Goal: Task Accomplishment & Management: Manage account settings

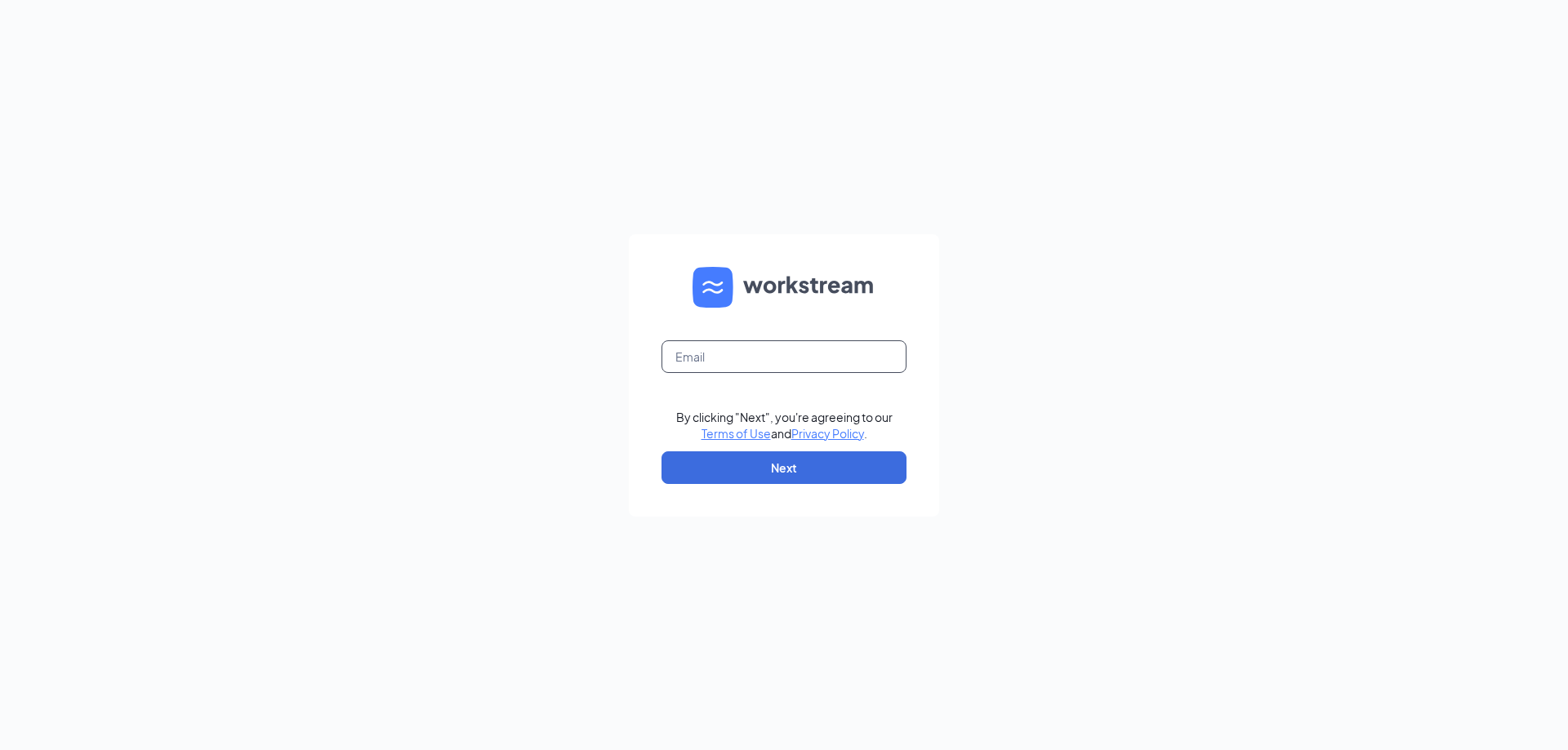
click at [763, 367] on input "text" at bounding box center [784, 357] width 245 height 33
type input "[EMAIL_ADDRESS][DOMAIN_NAME]"
click at [792, 468] on button "Next" at bounding box center [784, 467] width 245 height 33
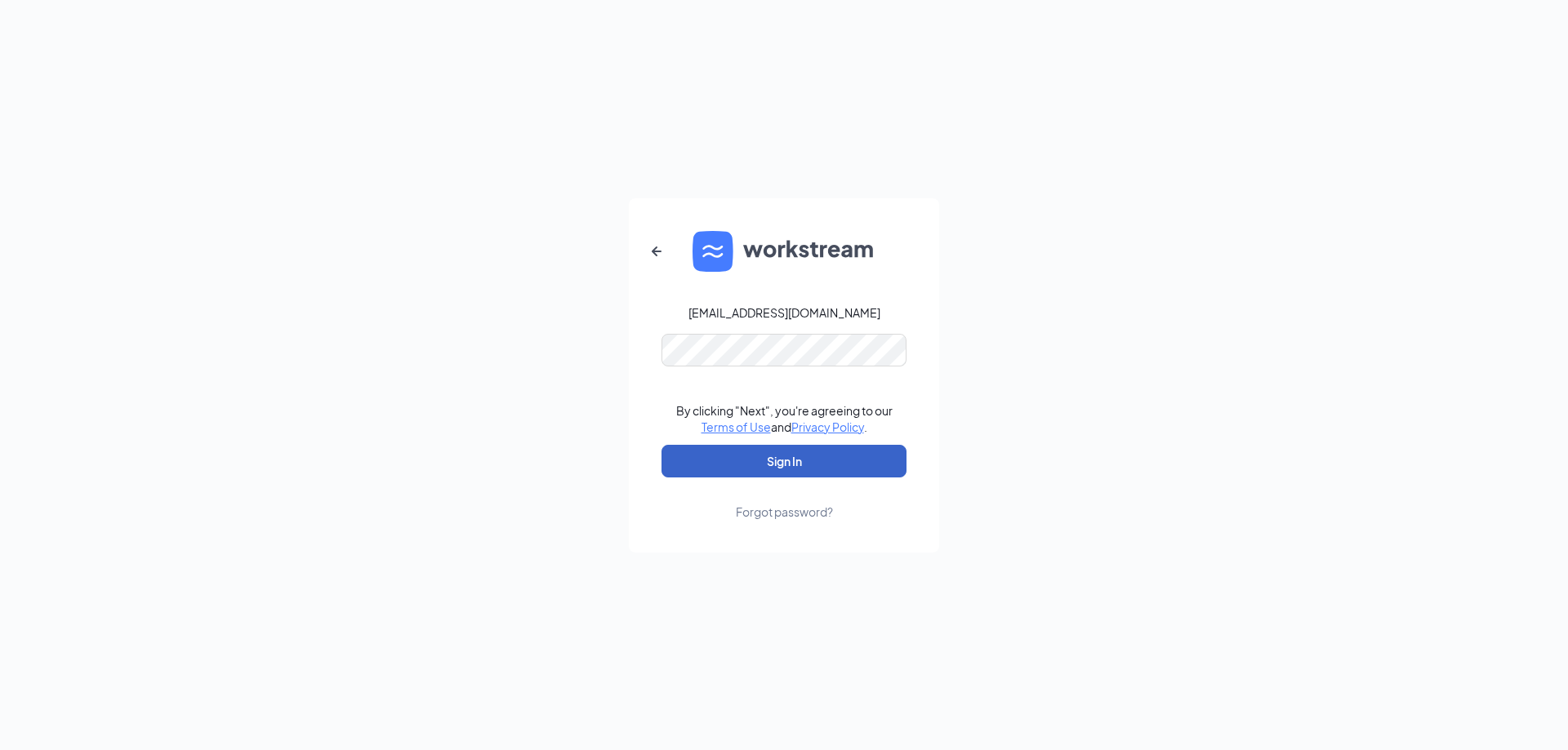
click at [779, 450] on button "Sign In" at bounding box center [784, 461] width 245 height 33
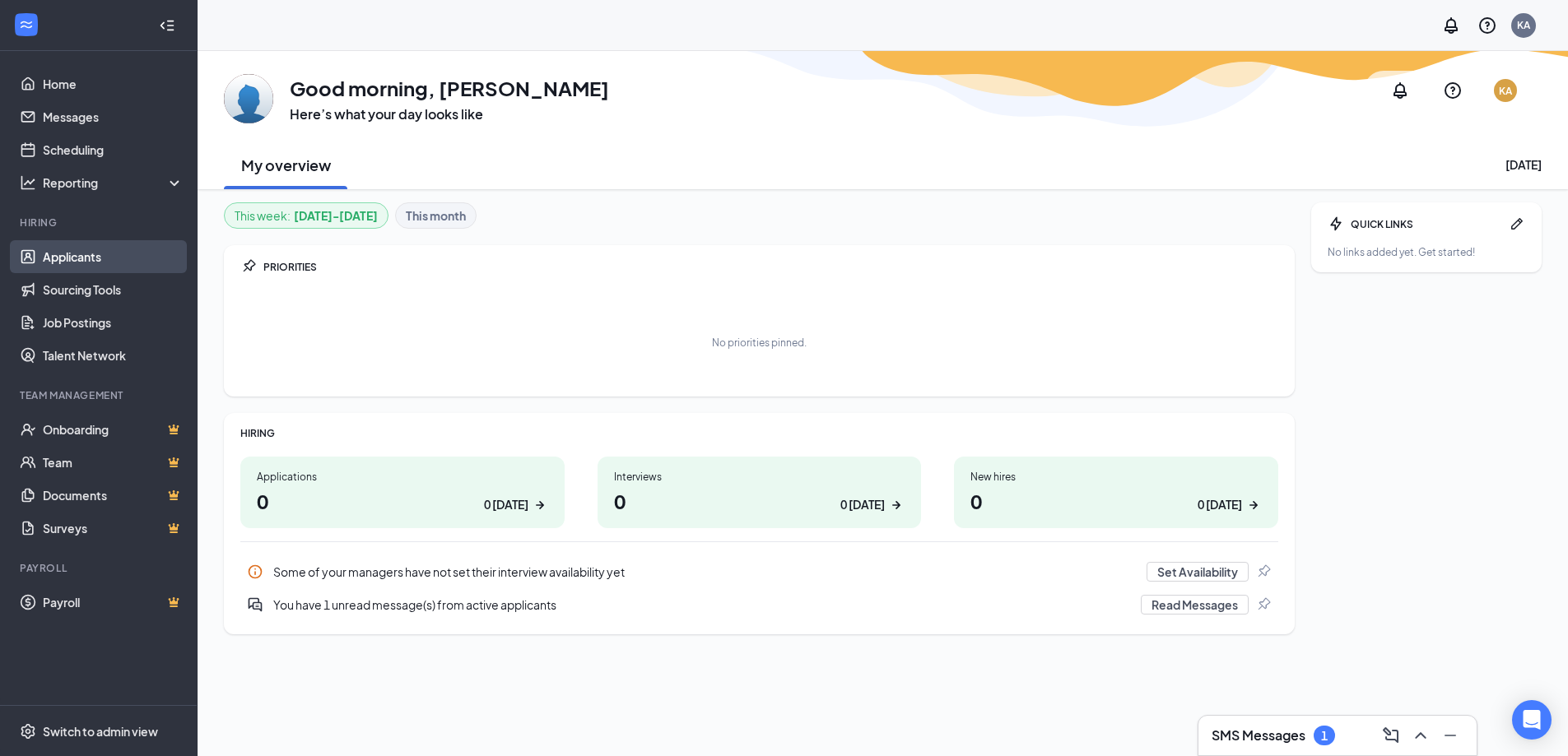
click at [113, 263] on link "Applicants" at bounding box center [113, 256] width 140 height 33
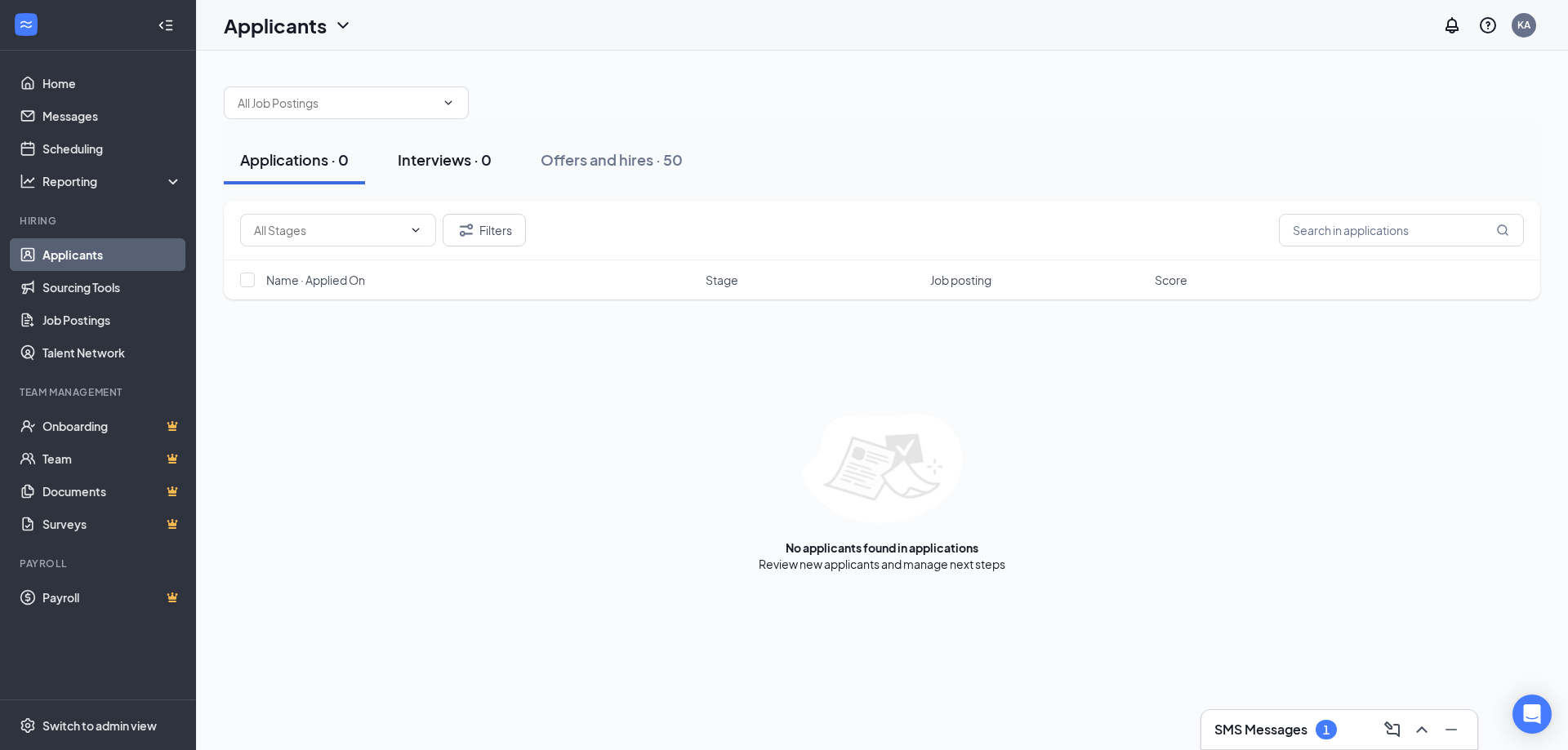
click at [469, 162] on div "Interviews · 0" at bounding box center [444, 160] width 94 height 21
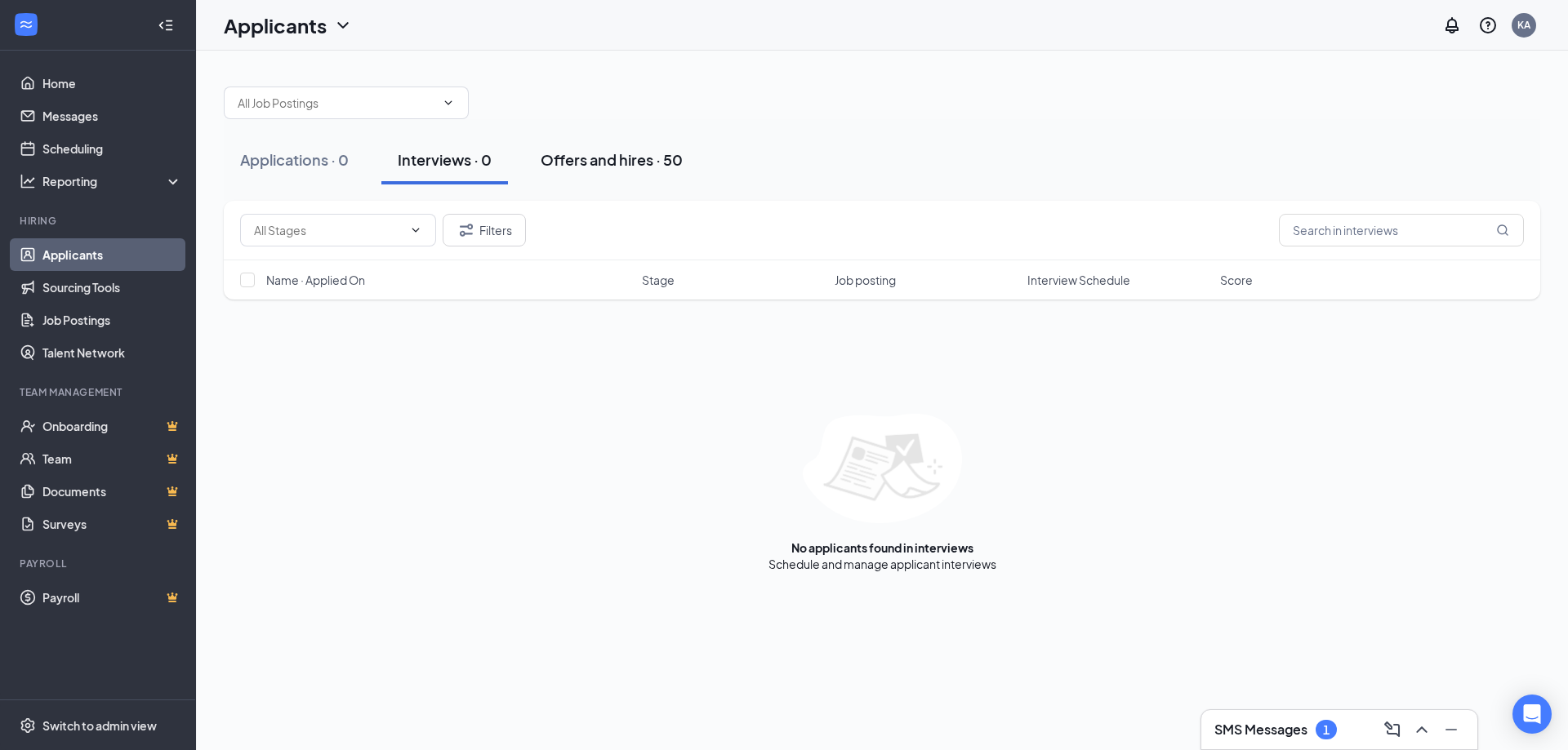
click at [599, 158] on div "Offers and hires · 50" at bounding box center [611, 160] width 142 height 21
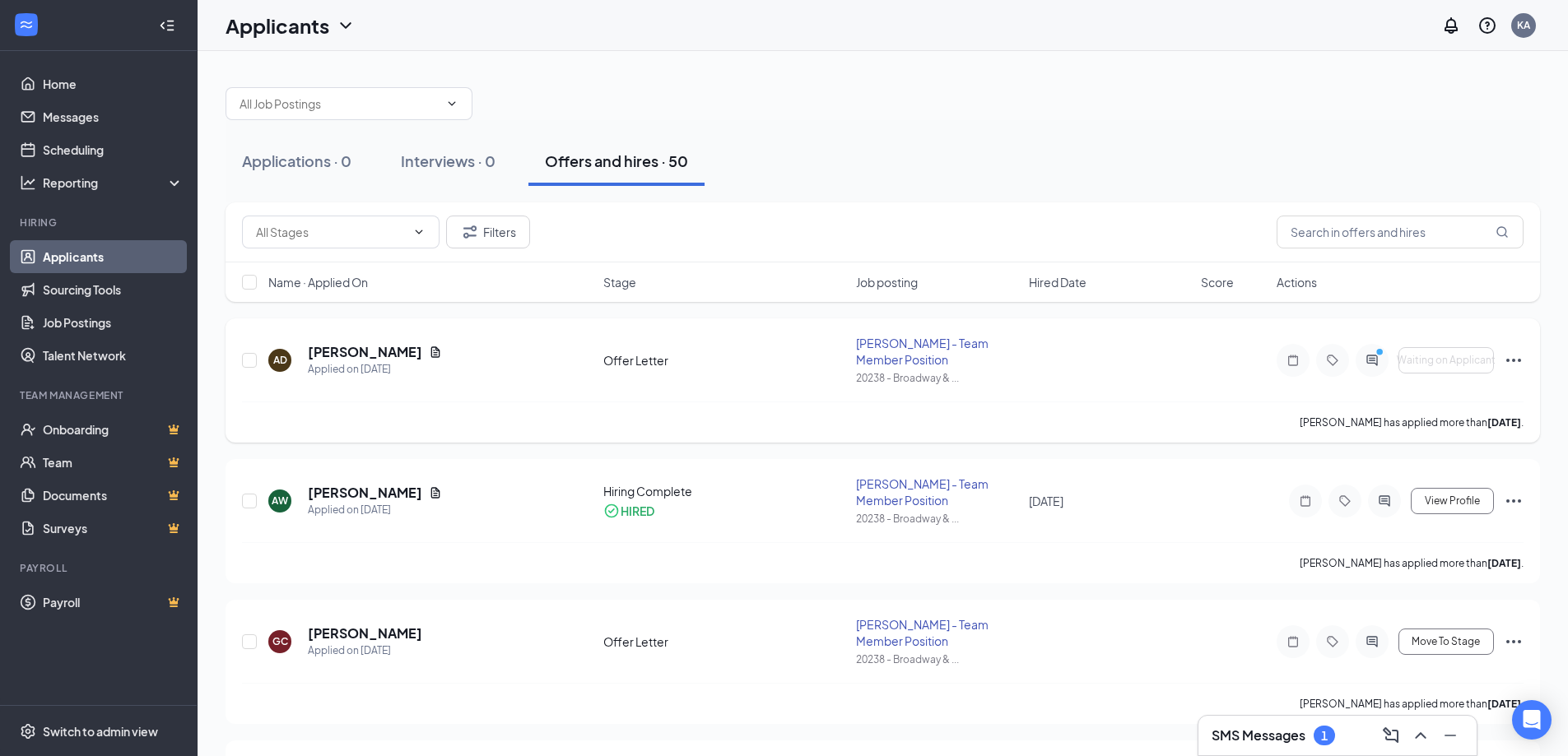
click at [1377, 365] on icon "ActiveChat" at bounding box center [1371, 360] width 10 height 10
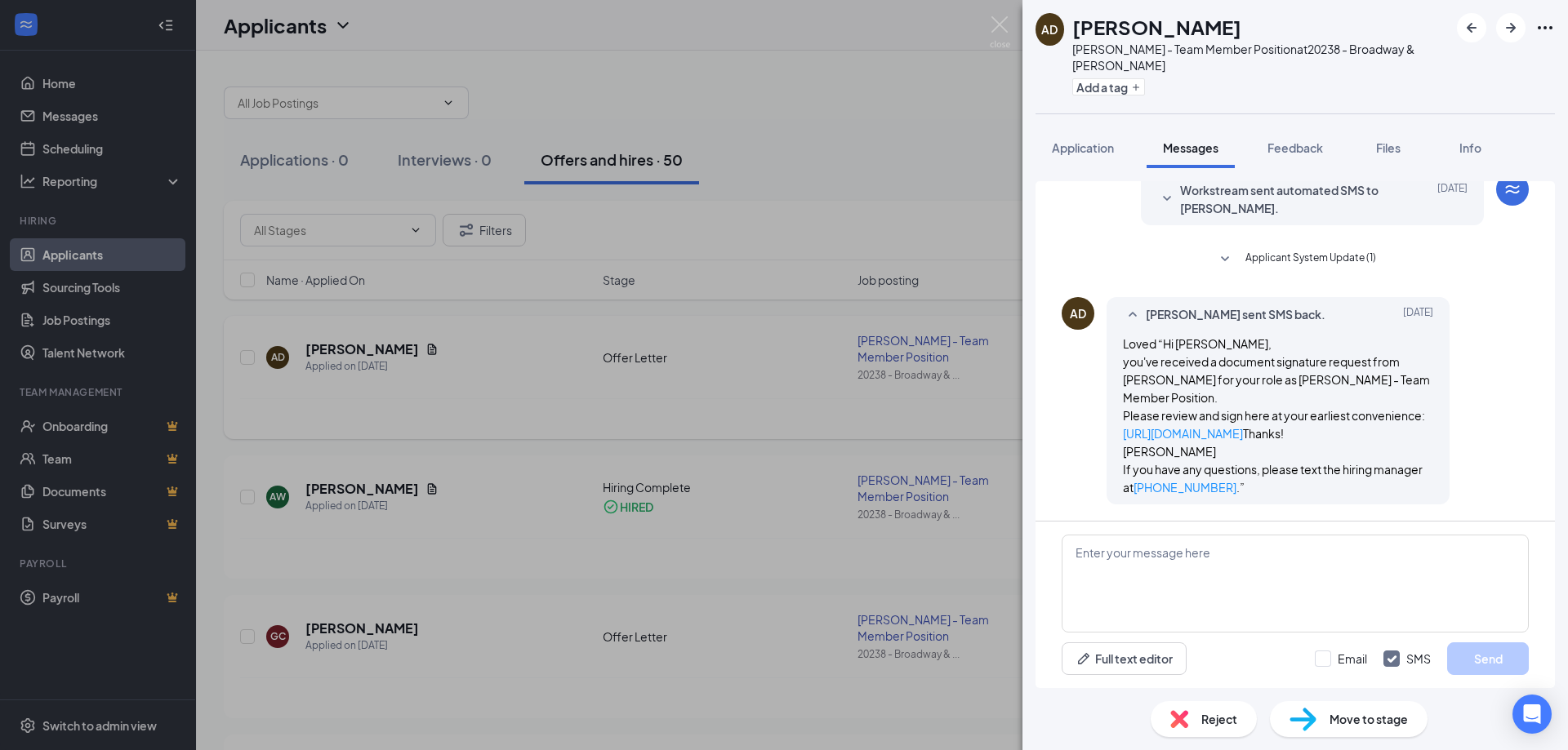
scroll to position [424, 0]
click at [908, 446] on div "AD Aislinn [PERSON_NAME] - Team Member Position at 20238 - Broadway & [PERSON_N…" at bounding box center [784, 375] width 1568 height 750
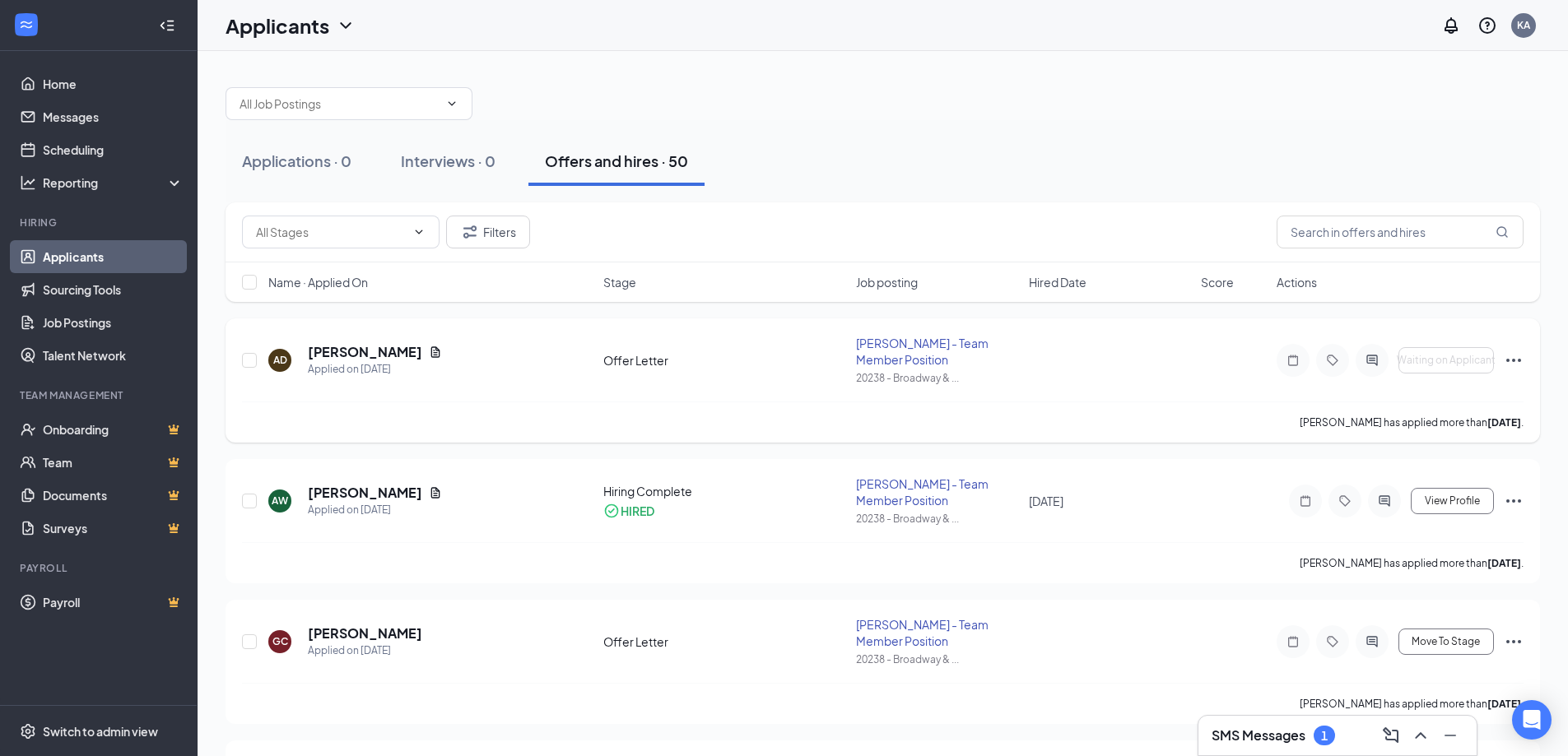
click at [1368, 372] on div at bounding box center [1372, 360] width 33 height 33
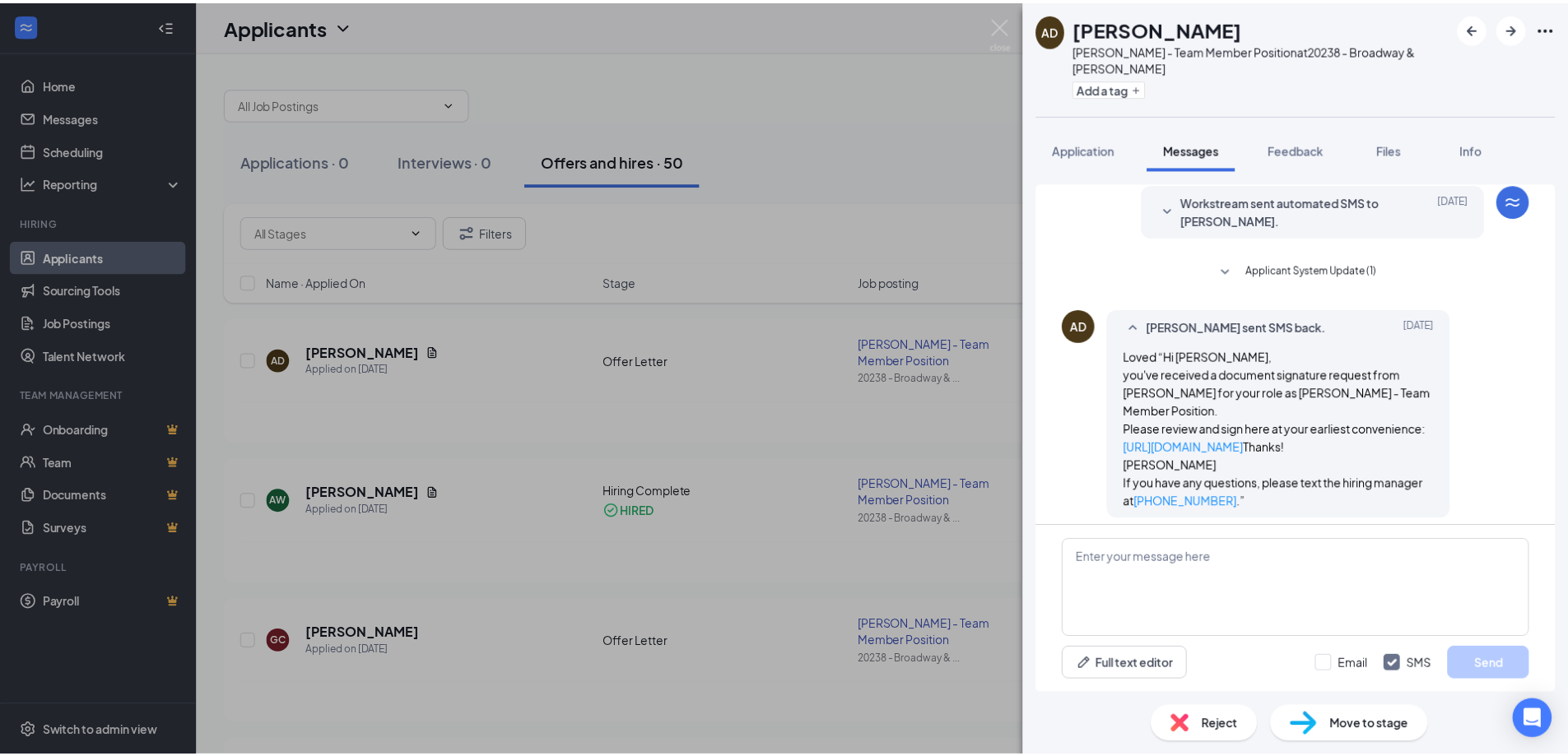
scroll to position [428, 0]
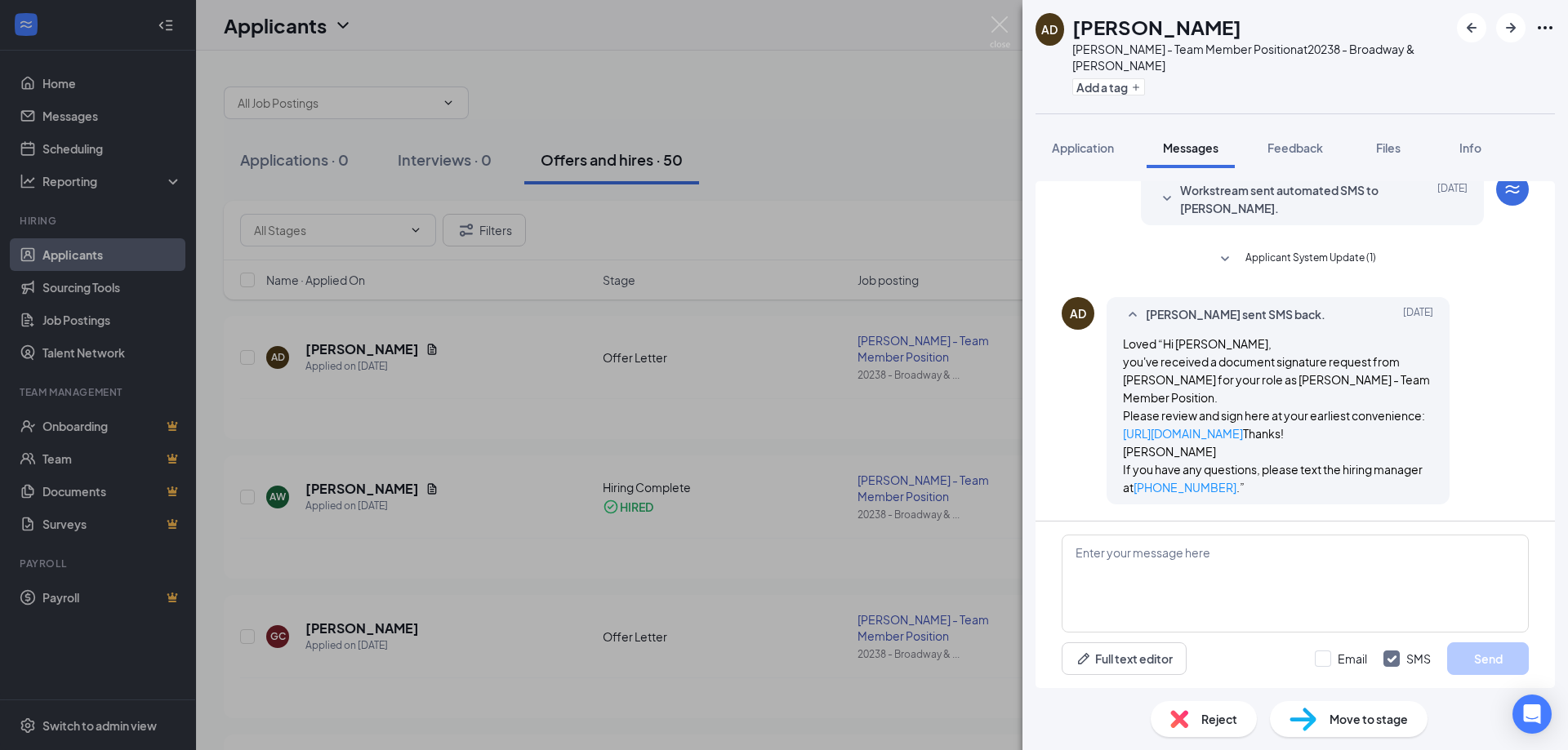
click at [750, 464] on div "AD Aislinn [PERSON_NAME] - Team Member Position at 20238 - Broadway & [PERSON_N…" at bounding box center [784, 375] width 1568 height 750
